Goal: Check status: Check status

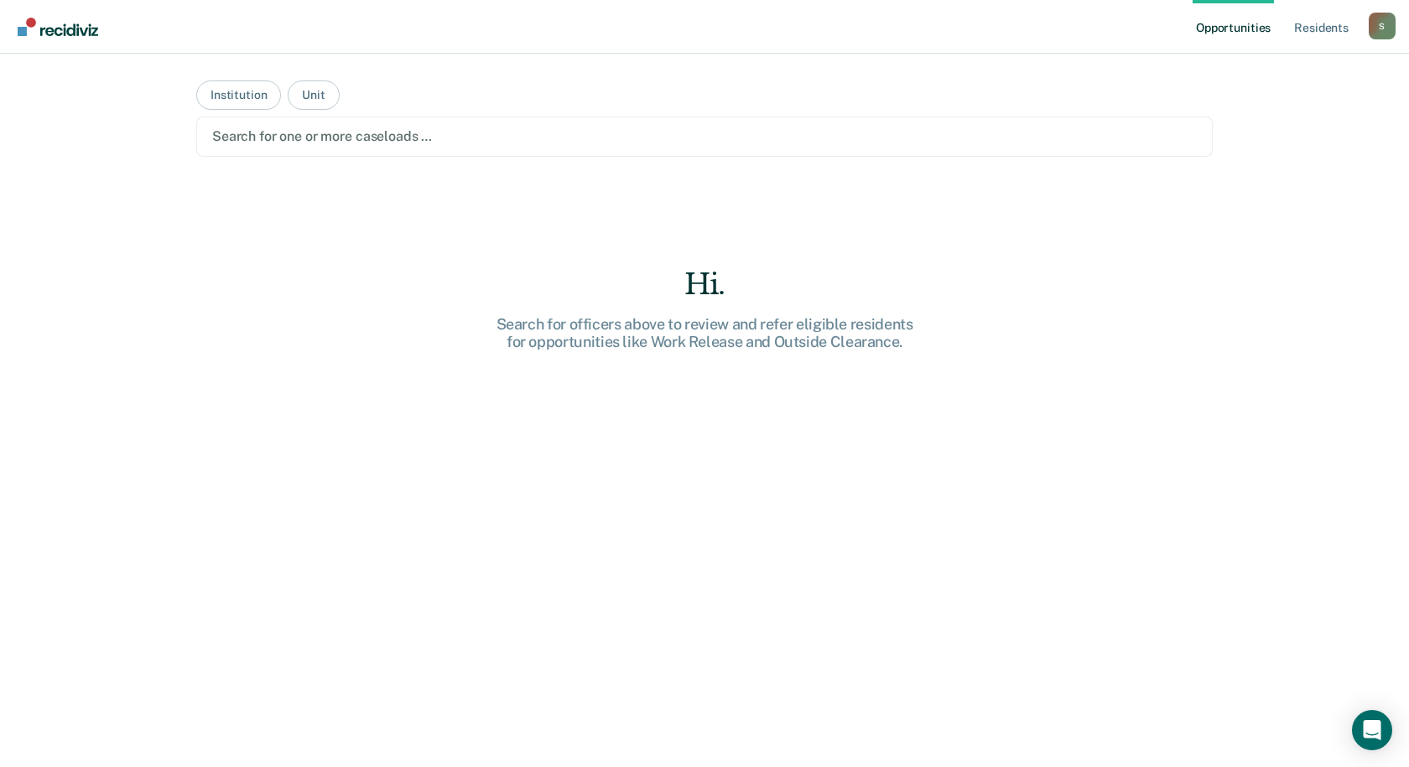
paste input "1238612"
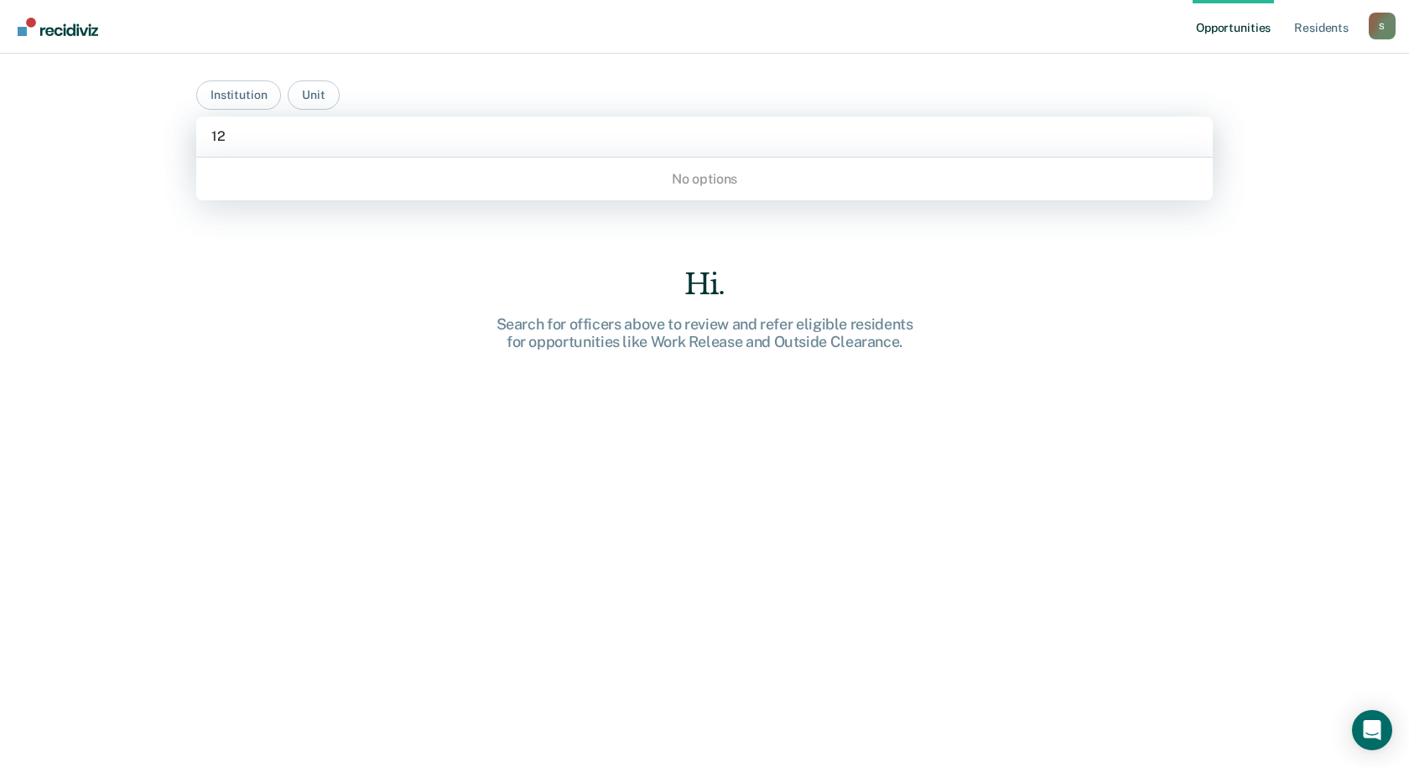
type input "1"
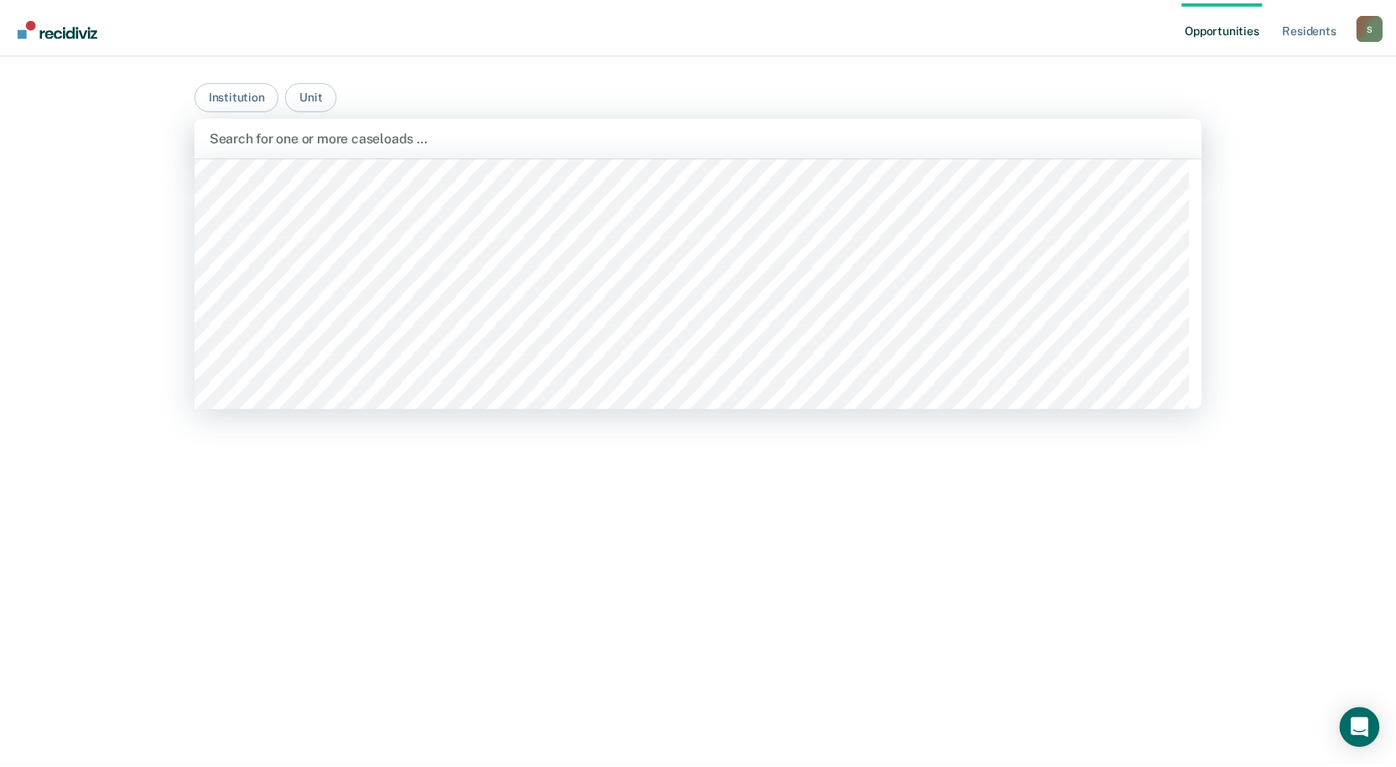
scroll to position [10313, 0]
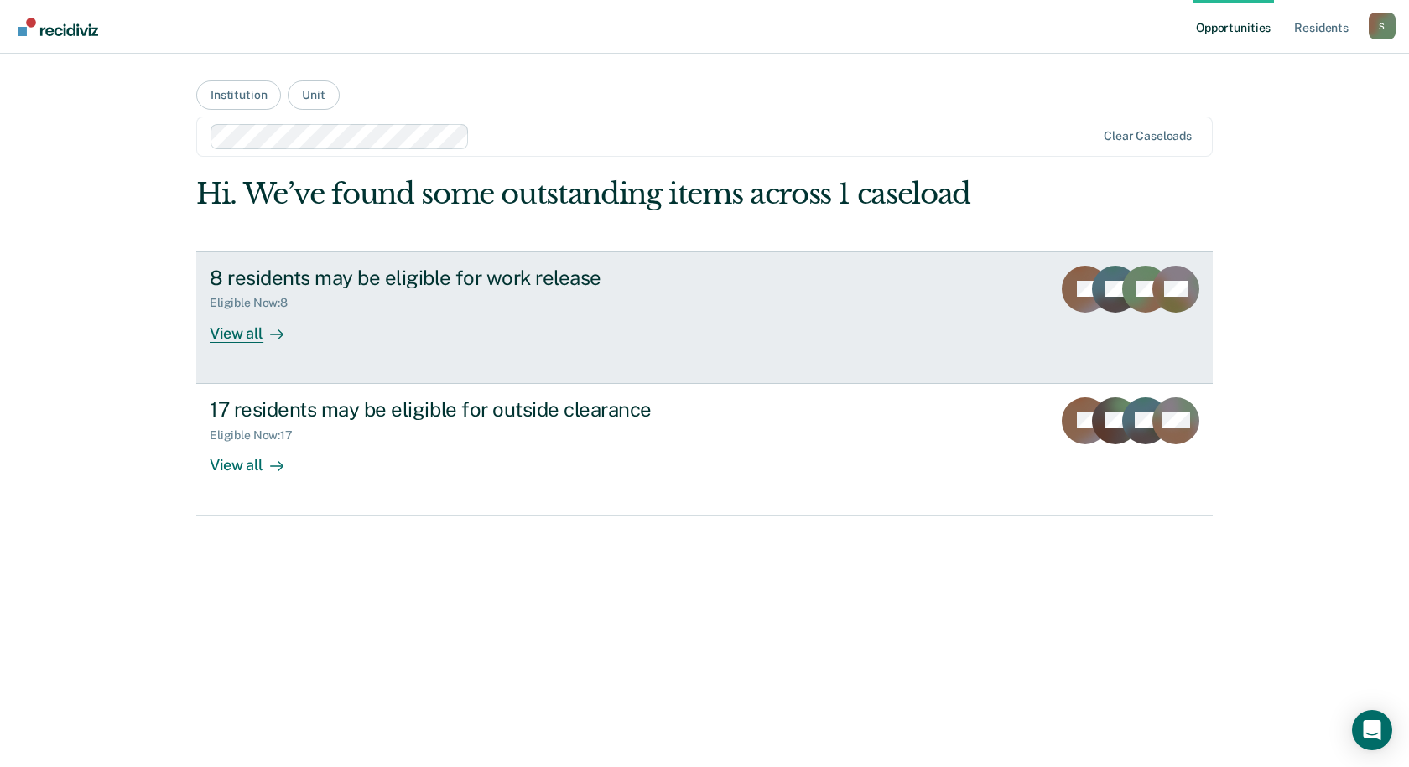
click at [270, 342] on div at bounding box center [273, 333] width 20 height 19
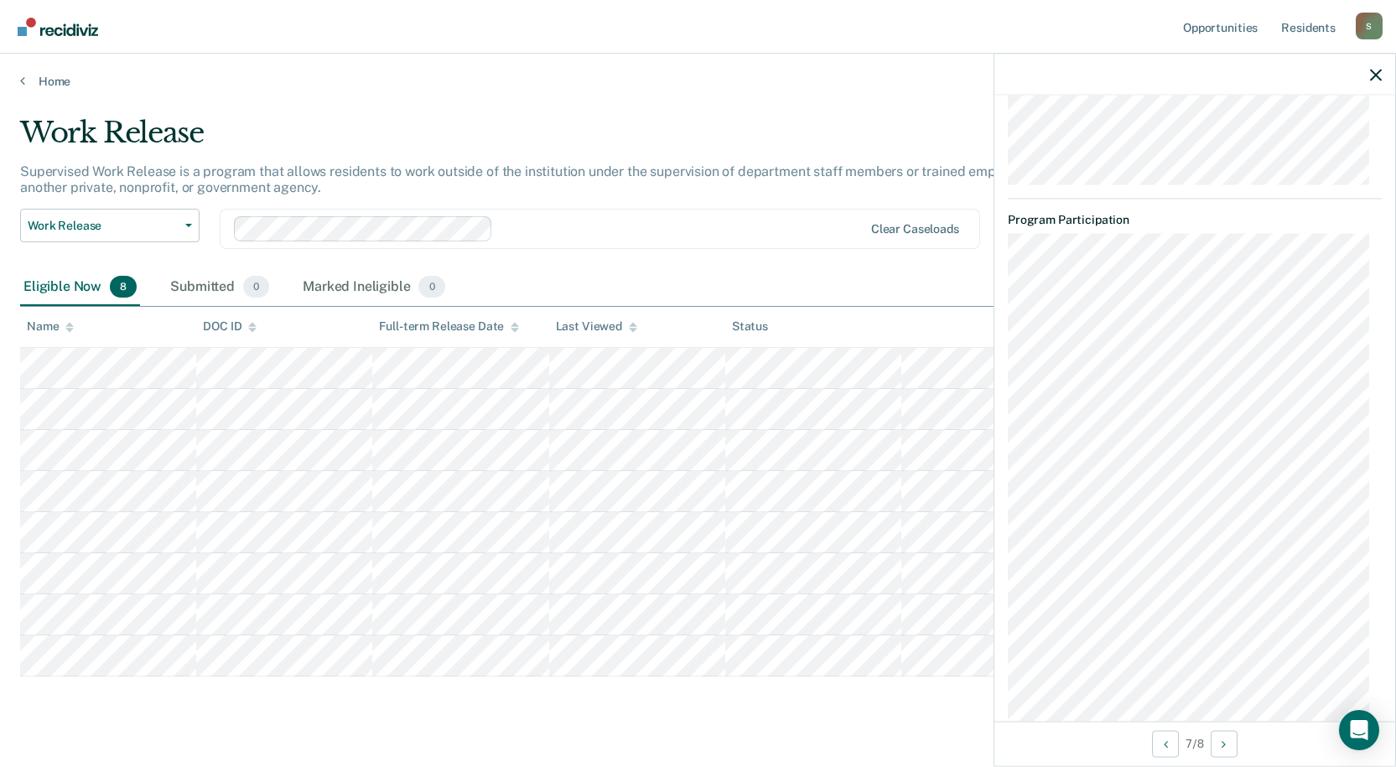
scroll to position [2224, 0]
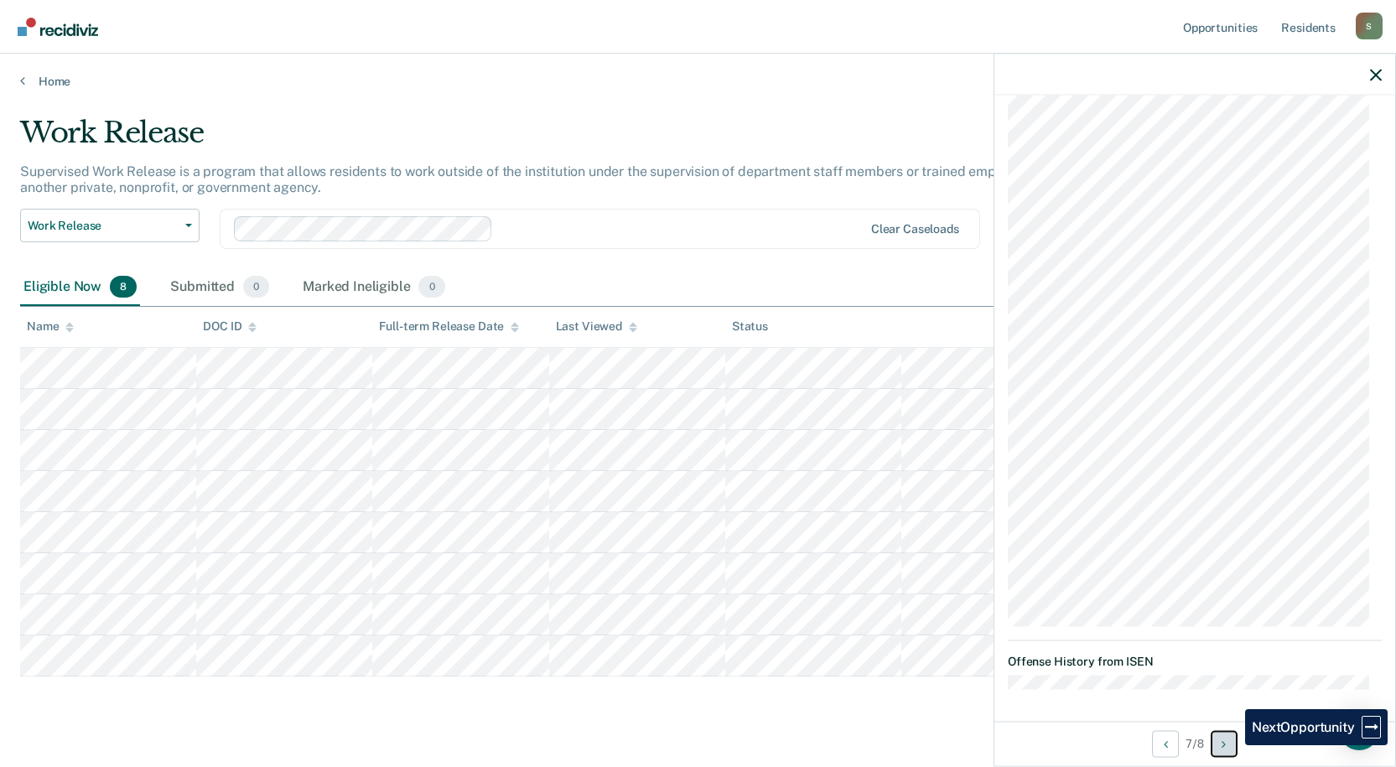
click at [1233, 745] on button "Next Opportunity" at bounding box center [1224, 743] width 27 height 27
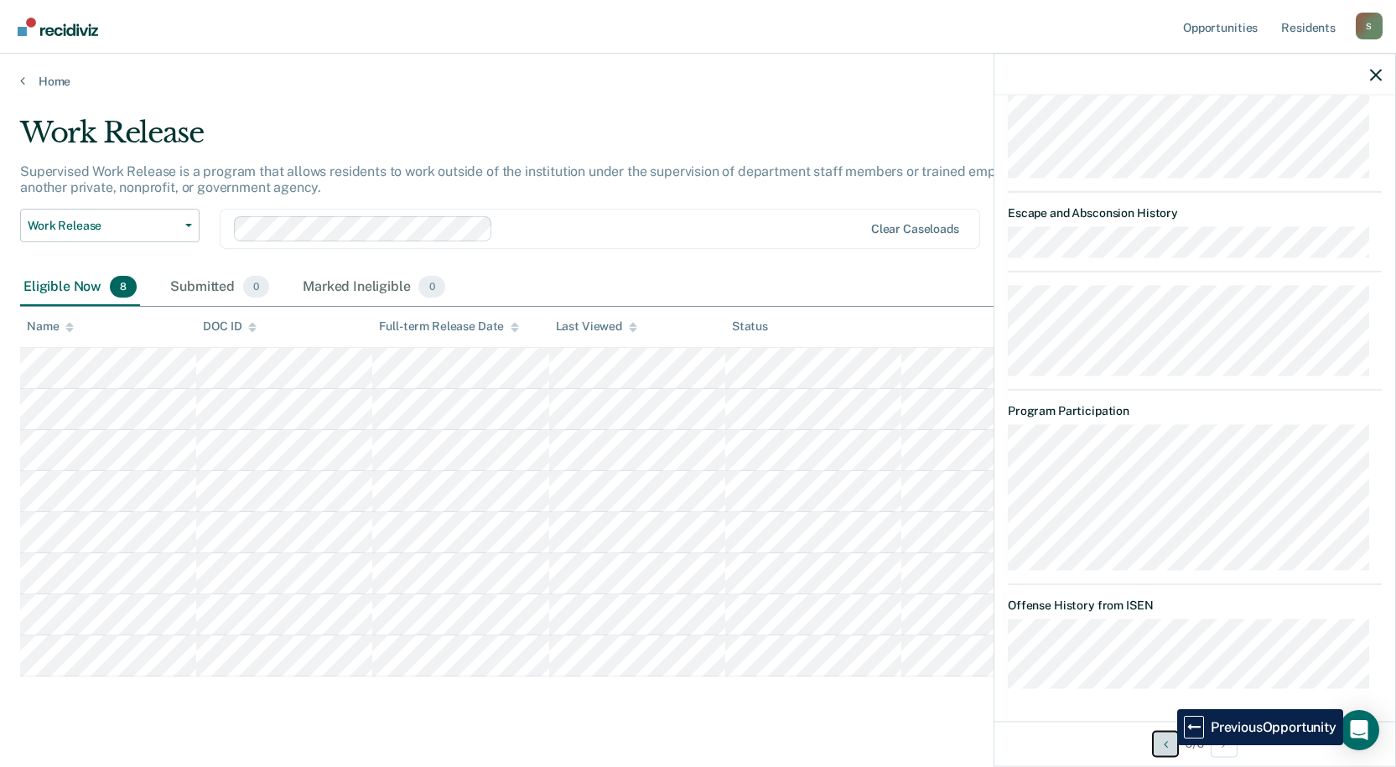
click at [1165, 745] on icon "Previous Opportunity" at bounding box center [1166, 744] width 4 height 12
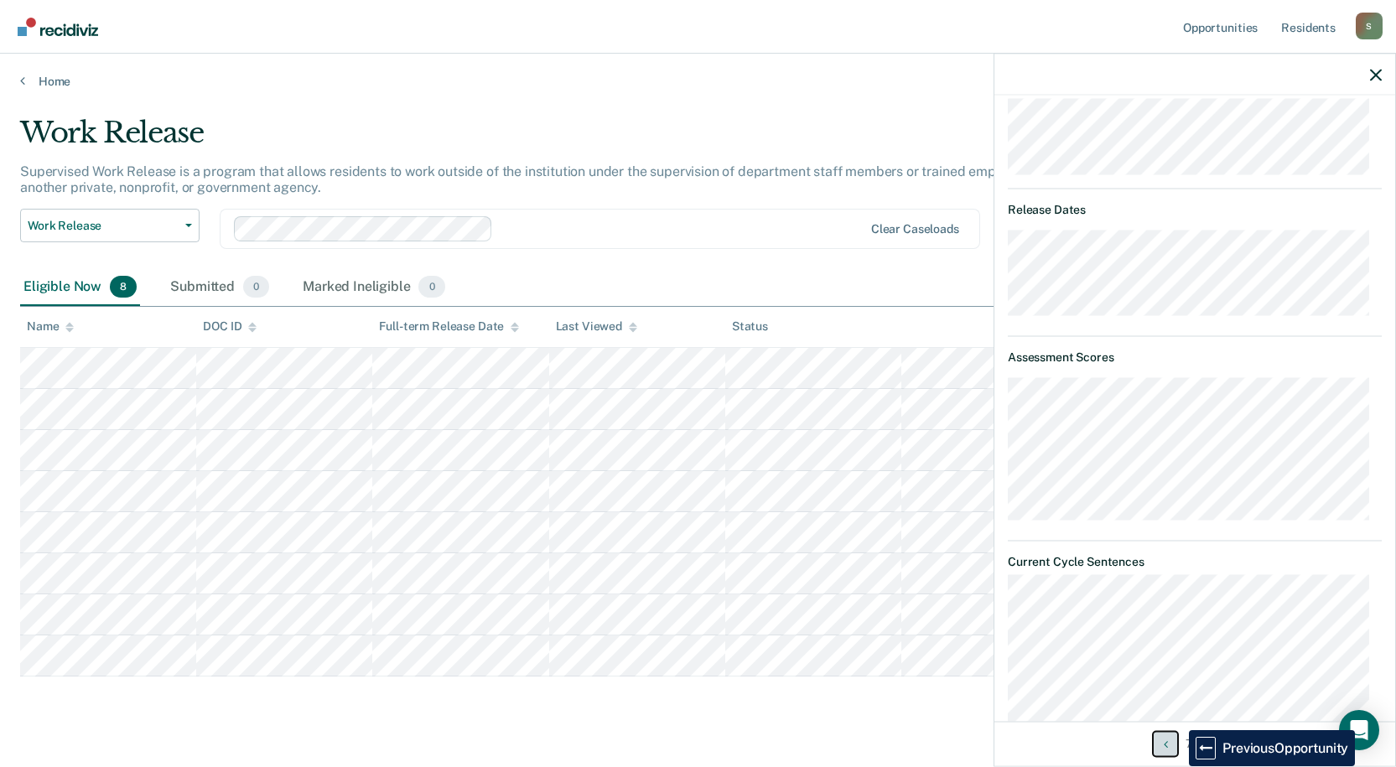
scroll to position [295, 0]
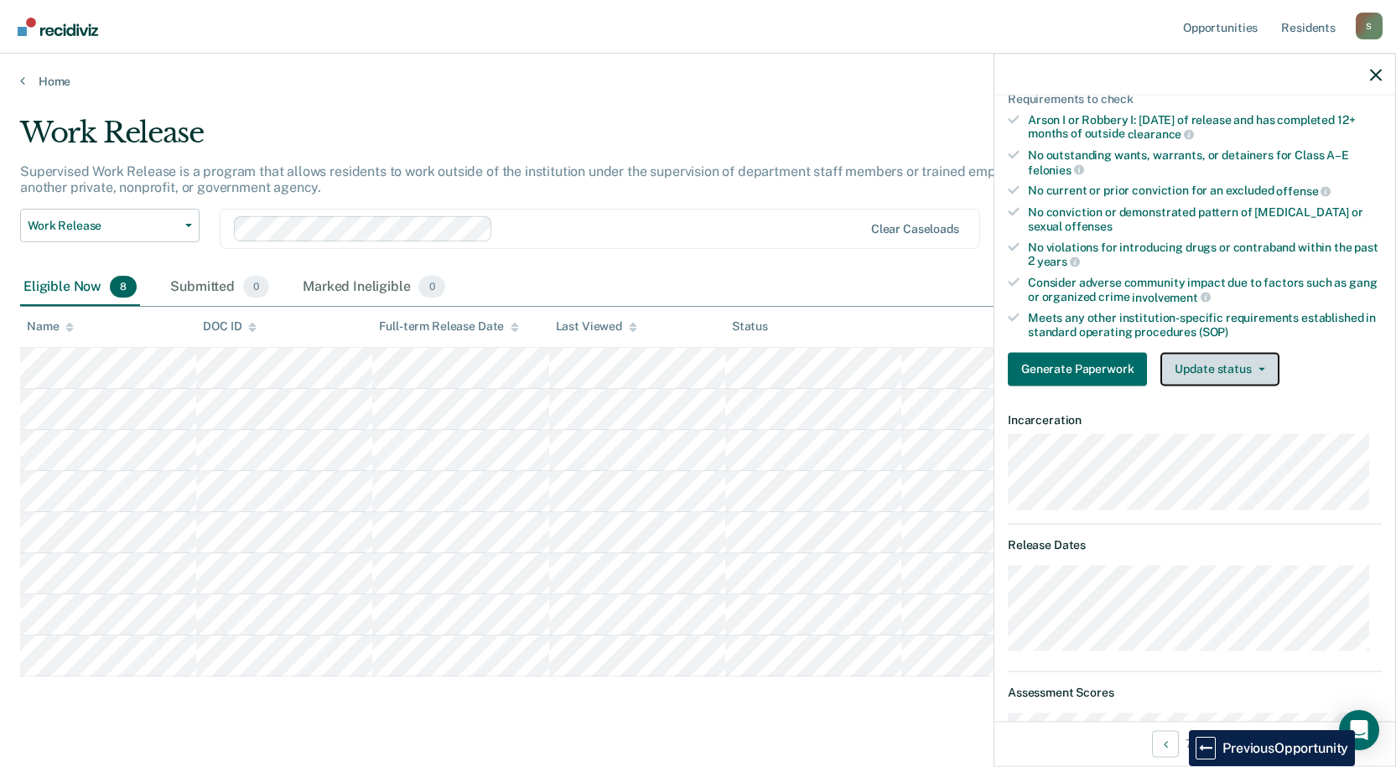
click at [1253, 365] on button "Update status" at bounding box center [1219, 369] width 118 height 34
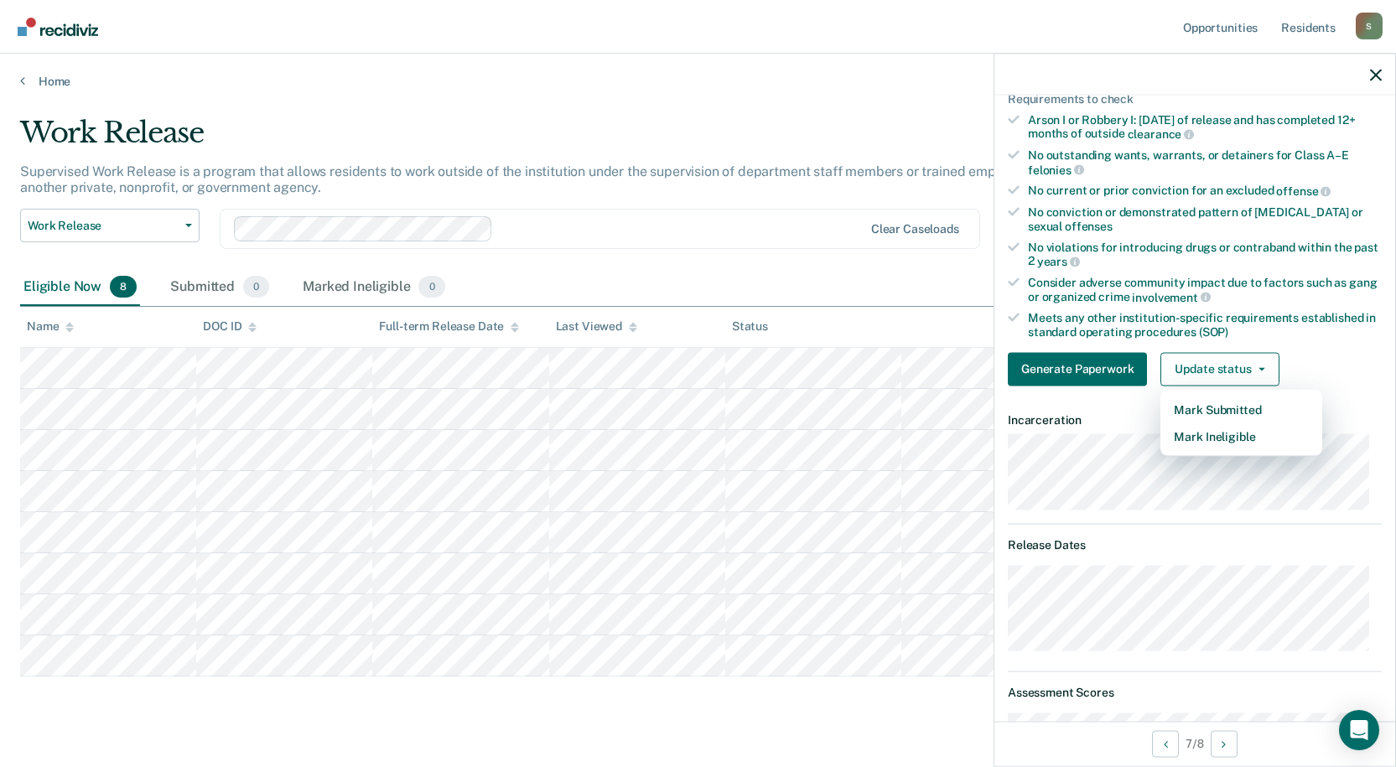
click at [1331, 352] on div "Generate Paperwork Update status Mark Submitted Mark Ineligible" at bounding box center [1195, 369] width 374 height 34
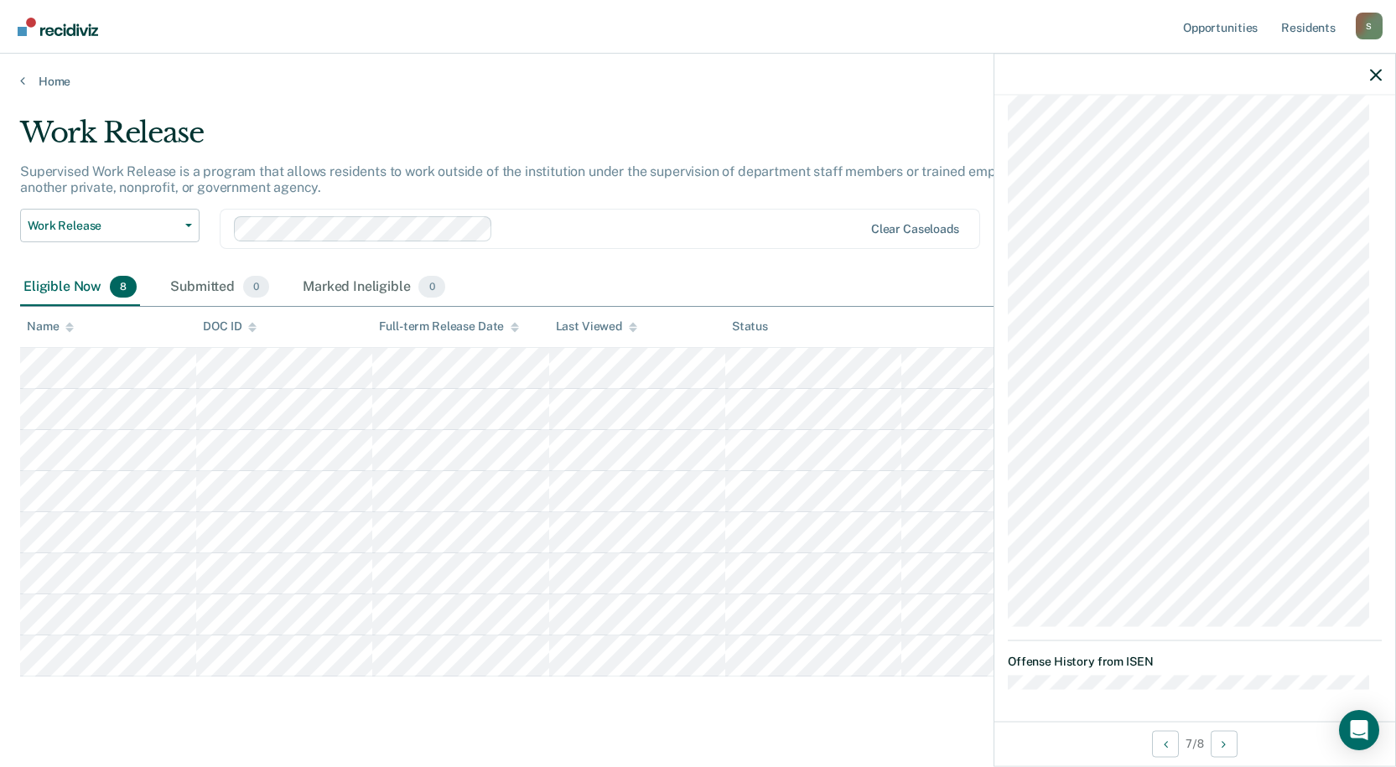
scroll to position [30, 0]
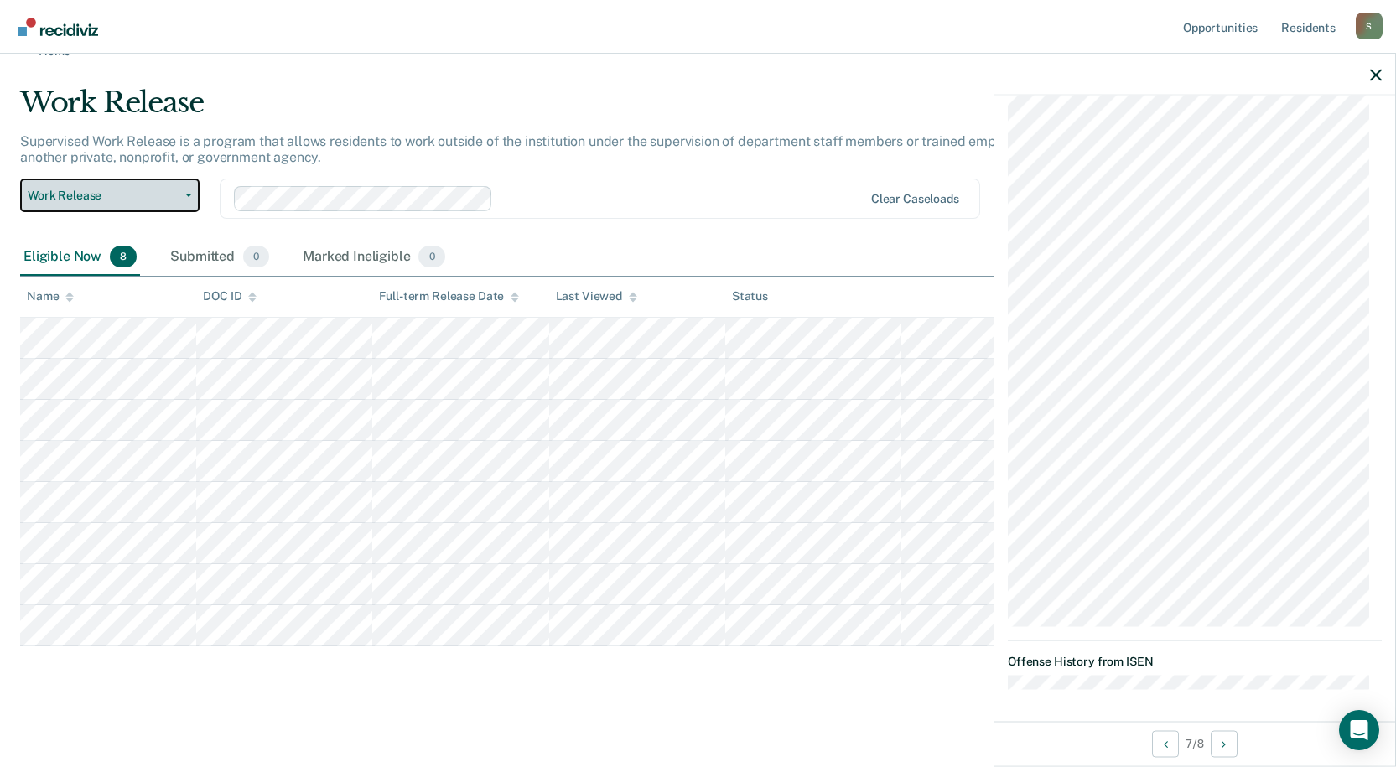
click at [184, 198] on button "Work Release" at bounding box center [109, 196] width 179 height 34
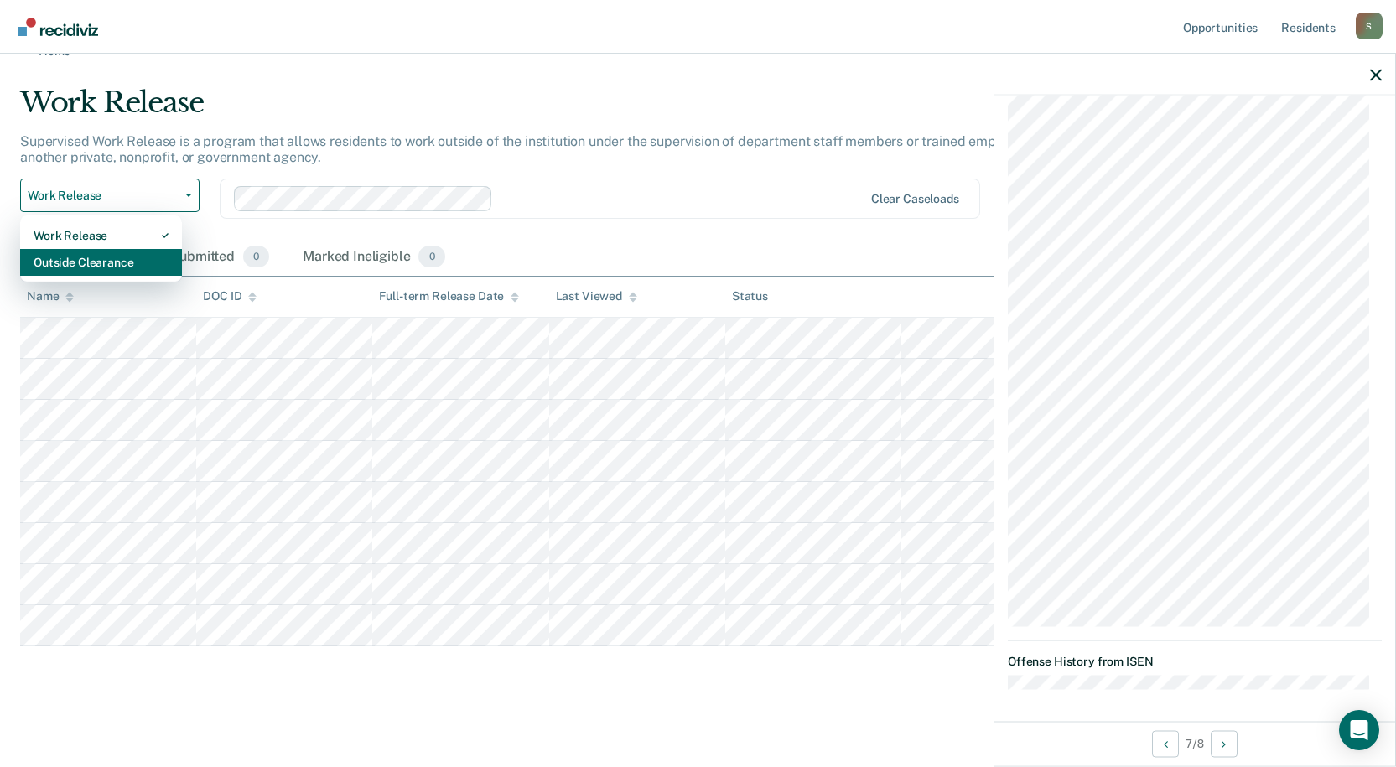
click at [149, 255] on div "Outside Clearance" at bounding box center [101, 262] width 135 height 27
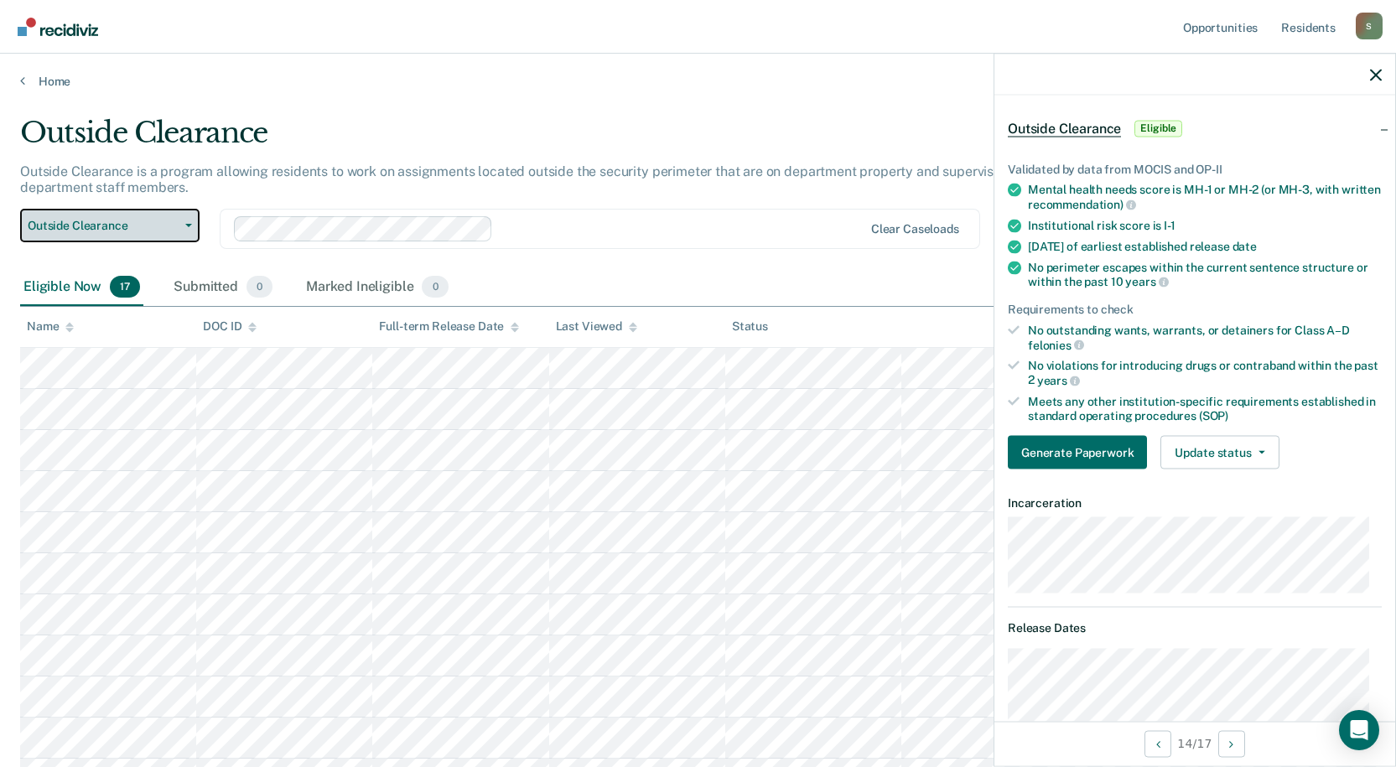
click at [64, 233] on button "Outside Clearance" at bounding box center [109, 226] width 179 height 34
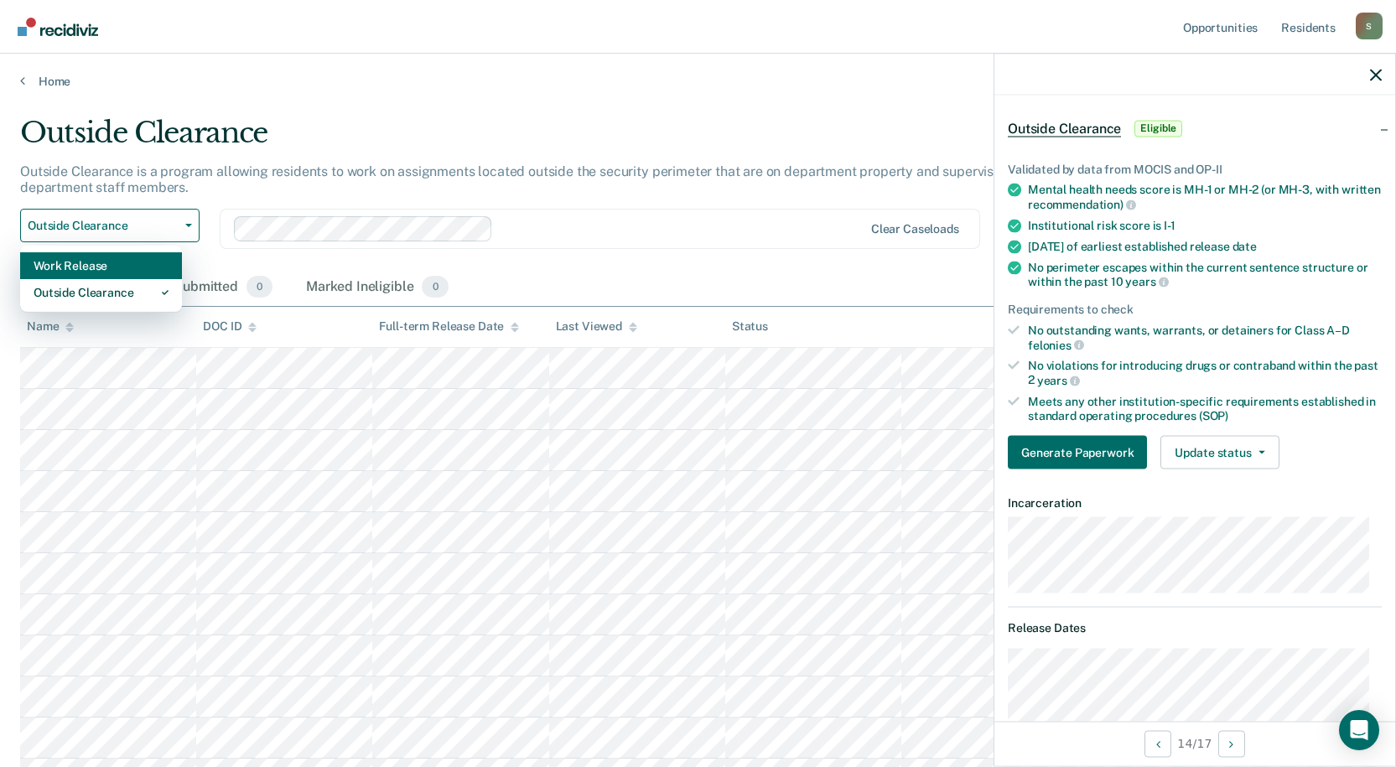
drag, startPoint x: 65, startPoint y: 284, endPoint x: 75, endPoint y: 255, distance: 30.8
click at [75, 255] on div "Work Release Outside Clearance" at bounding box center [101, 279] width 162 height 67
click at [75, 255] on div "Work Release" at bounding box center [101, 265] width 135 height 27
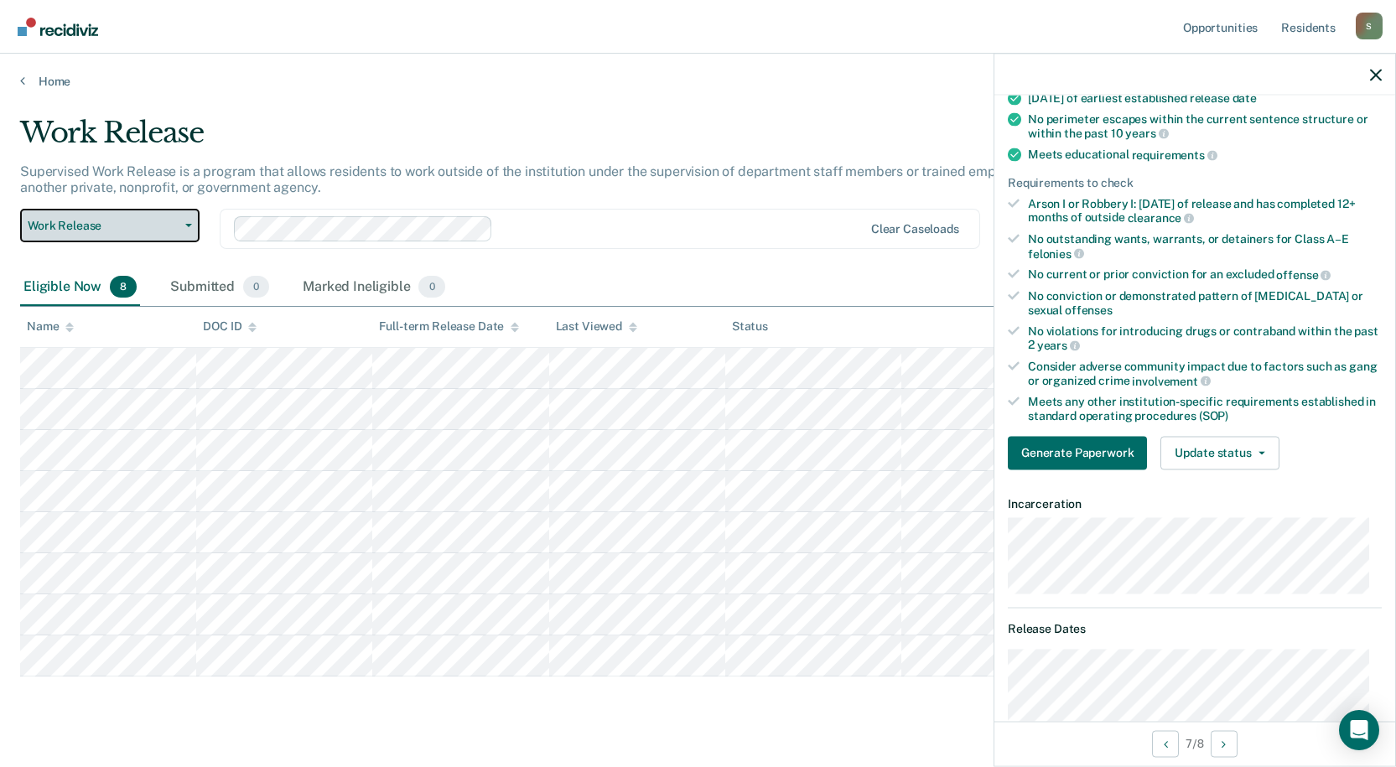
scroll to position [127, 0]
